Goal: Communication & Community: Answer question/provide support

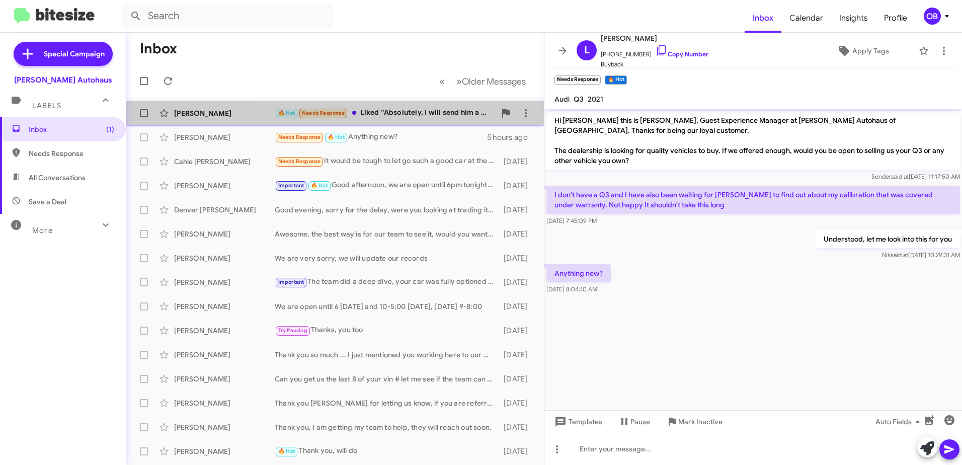
click at [423, 111] on div "🔥 Hot Needs Response Liked “Absolutely, I will send him a note now”" at bounding box center [385, 113] width 221 height 12
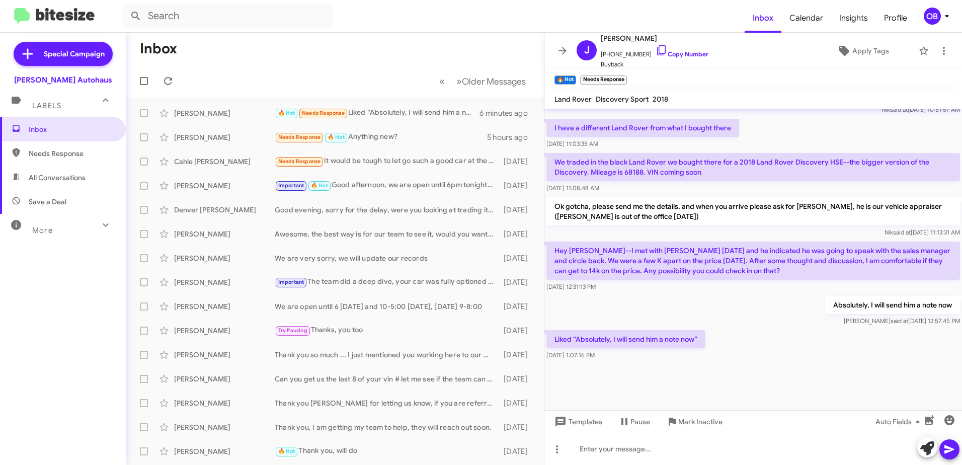
scroll to position [585, 0]
